Goal: Task Accomplishment & Management: Manage account settings

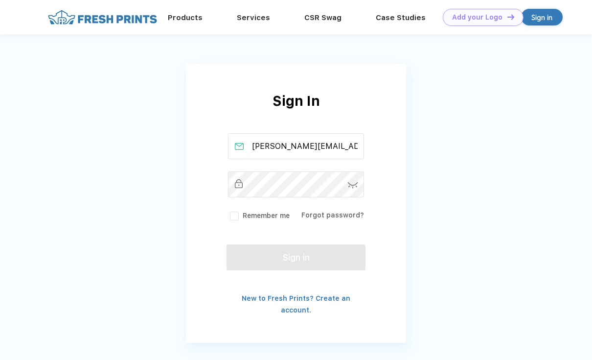
type input "[PERSON_NAME][EMAIL_ADDRESS][PERSON_NAME][DOMAIN_NAME]"
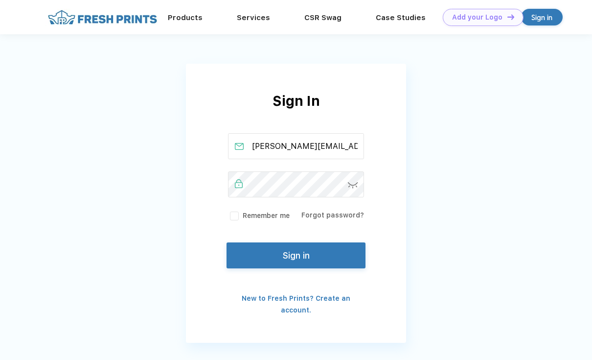
click at [293, 261] on button "Sign in" at bounding box center [296, 255] width 139 height 26
click at [281, 264] on button "Sign in" at bounding box center [296, 255] width 139 height 26
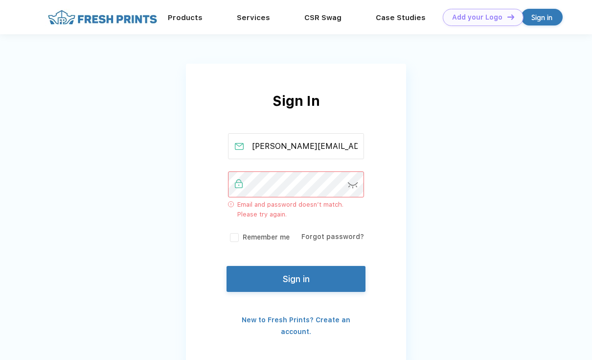
click at [192, 184] on div "Sign In [PERSON_NAME][EMAIL_ADDRESS][PERSON_NAME][DOMAIN_NAME] Email and passwo…" at bounding box center [296, 214] width 220 height 247
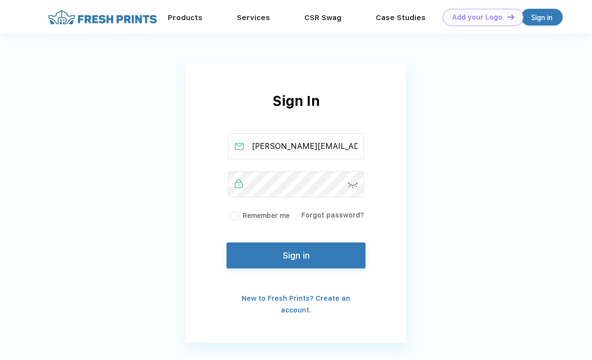
click at [263, 265] on button "Sign in" at bounding box center [296, 255] width 139 height 26
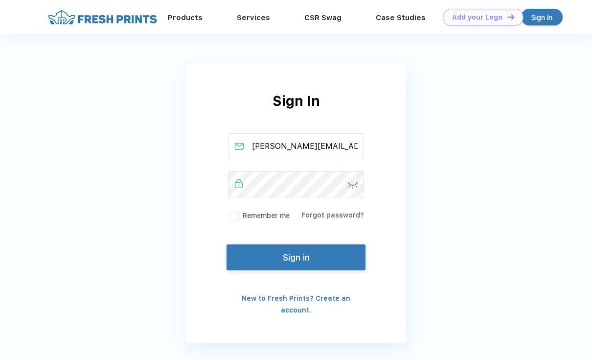
click at [352, 183] on img at bounding box center [353, 185] width 10 height 6
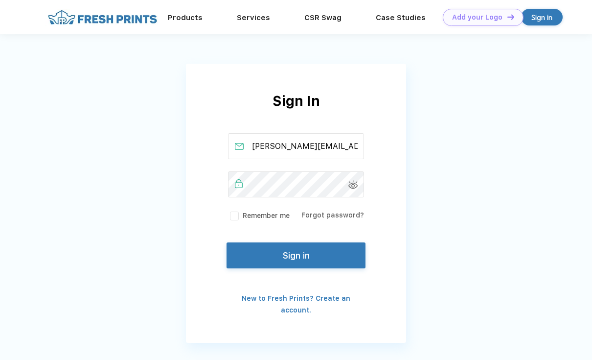
click at [288, 255] on button "Sign in" at bounding box center [296, 255] width 139 height 26
click at [305, 267] on button "Sign in" at bounding box center [296, 255] width 139 height 26
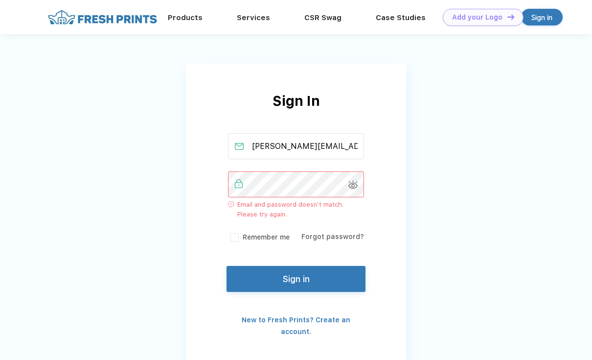
click at [184, 183] on div "Sign In [PERSON_NAME][EMAIL_ADDRESS][PERSON_NAME][DOMAIN_NAME] Email and passwo…" at bounding box center [296, 189] width 592 height 379
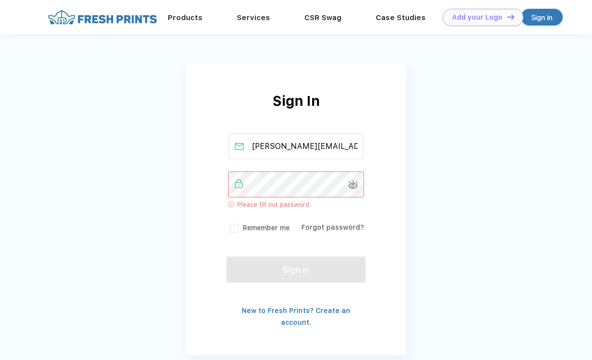
click at [400, 240] on div "Sign In [PERSON_NAME][EMAIL_ADDRESS][PERSON_NAME][DOMAIN_NAME] Please fill out …" at bounding box center [296, 209] width 220 height 237
click at [324, 228] on link "Forgot password?" at bounding box center [333, 227] width 63 height 8
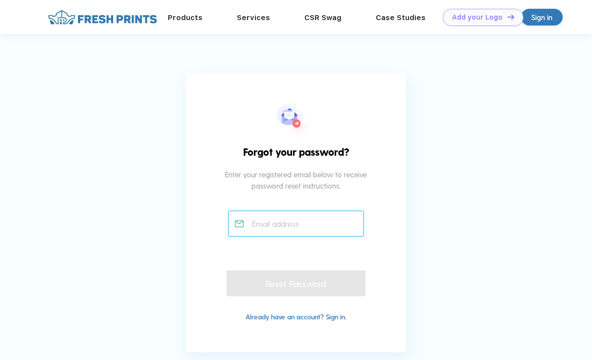
click at [286, 224] on input "text" at bounding box center [296, 223] width 137 height 26
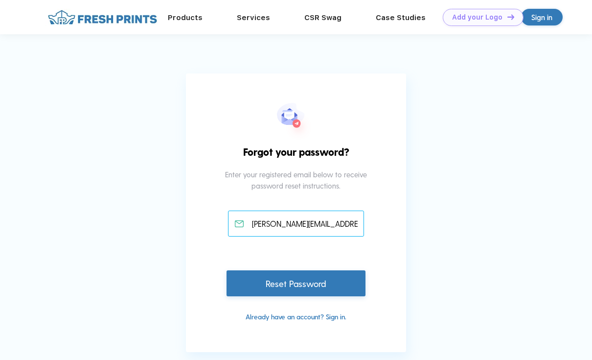
type input "[PERSON_NAME][EMAIL_ADDRESS][PERSON_NAME][DOMAIN_NAME]"
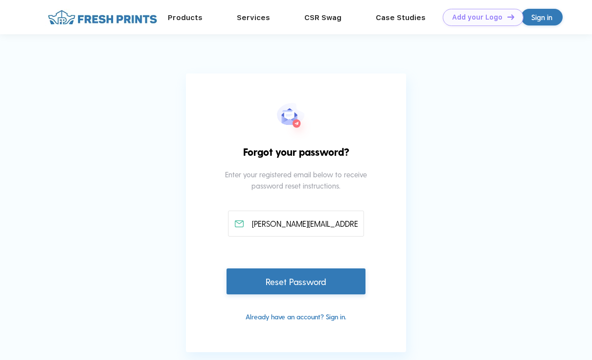
click at [281, 275] on div "Reset Password" at bounding box center [296, 281] width 139 height 26
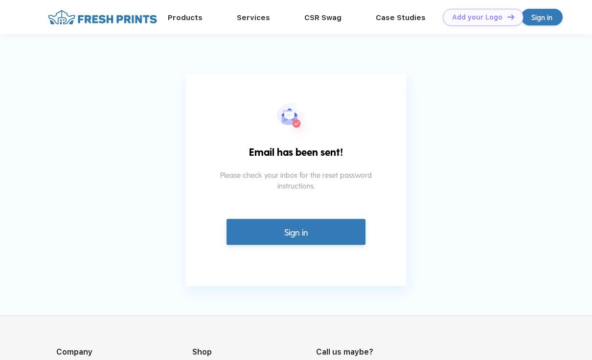
click at [305, 237] on link "Sign in" at bounding box center [296, 232] width 139 height 26
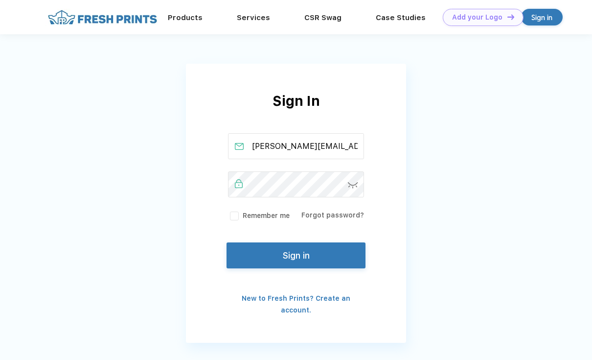
click at [281, 256] on button "Sign in" at bounding box center [296, 255] width 139 height 26
